Goal: Task Accomplishment & Management: Use online tool/utility

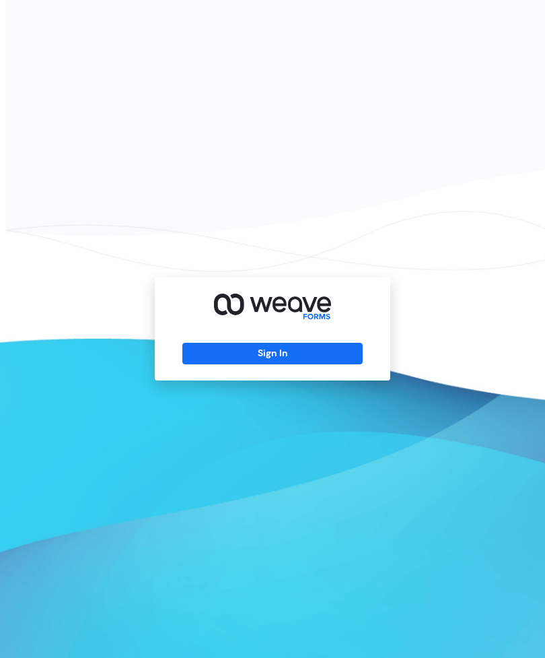
click at [312, 364] on button "Sign In" at bounding box center [272, 354] width 180 height 22
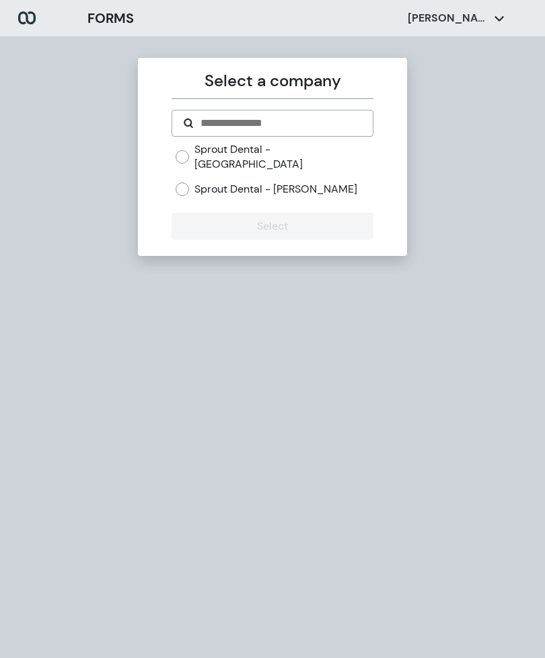
click at [297, 182] on label "Sprout Dental - Hamlin" at bounding box center [276, 189] width 163 height 15
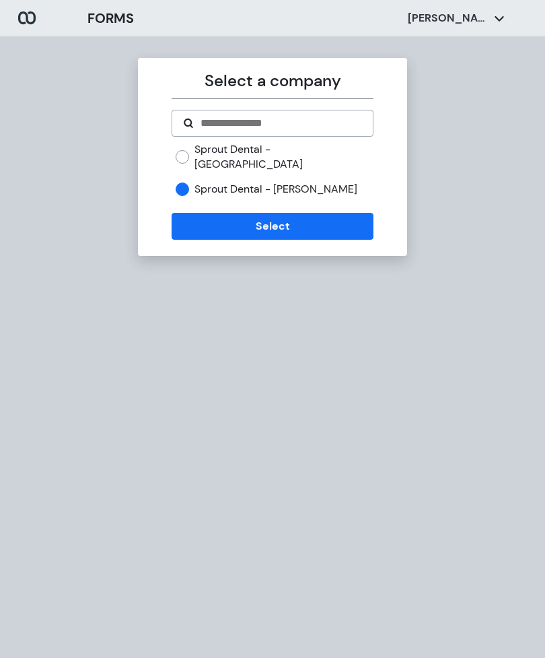
click at [316, 219] on button "Select" at bounding box center [272, 226] width 201 height 27
